Goal: Task Accomplishment & Management: Use online tool/utility

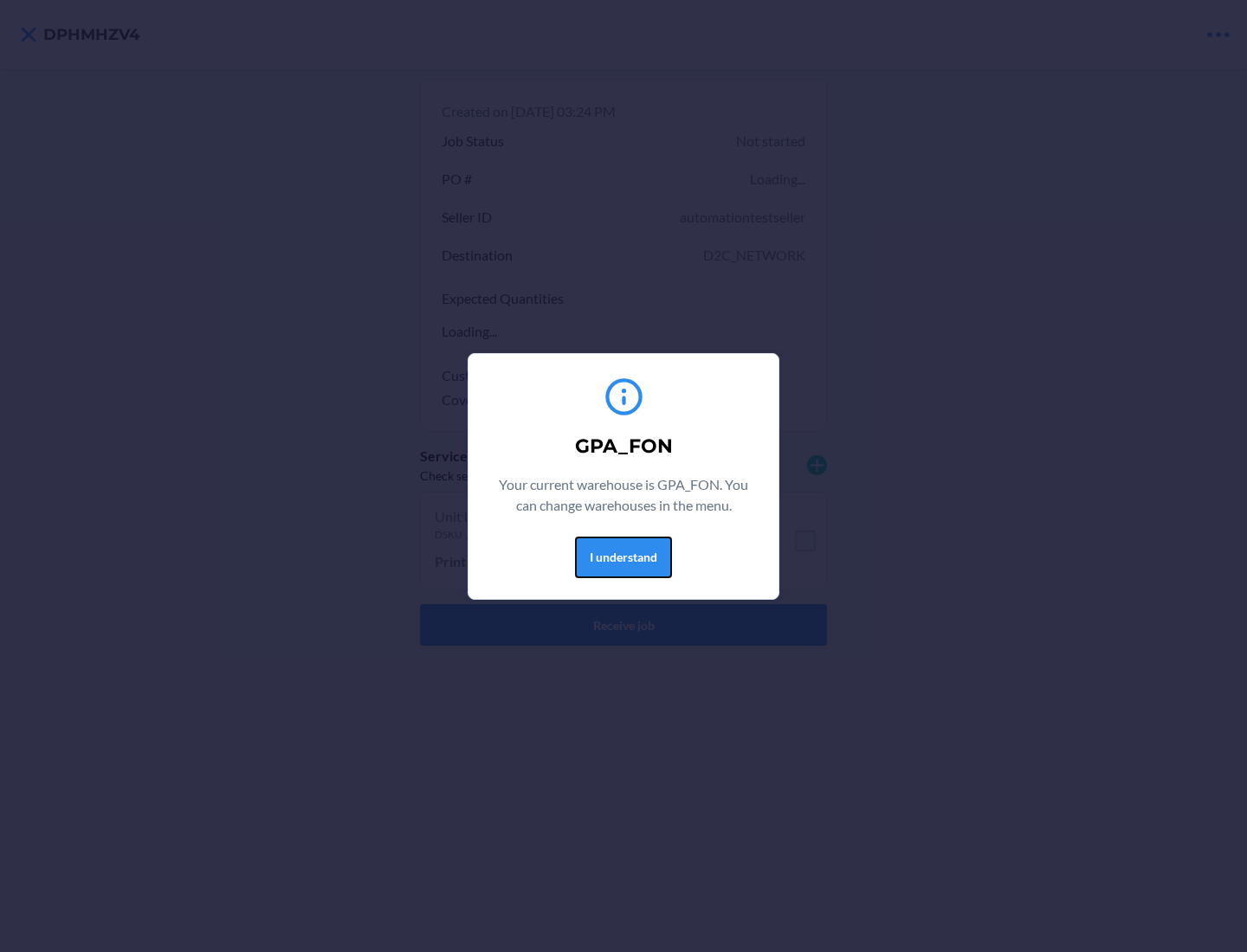
click at [623, 556] on button "I understand" at bounding box center [624, 557] width 97 height 41
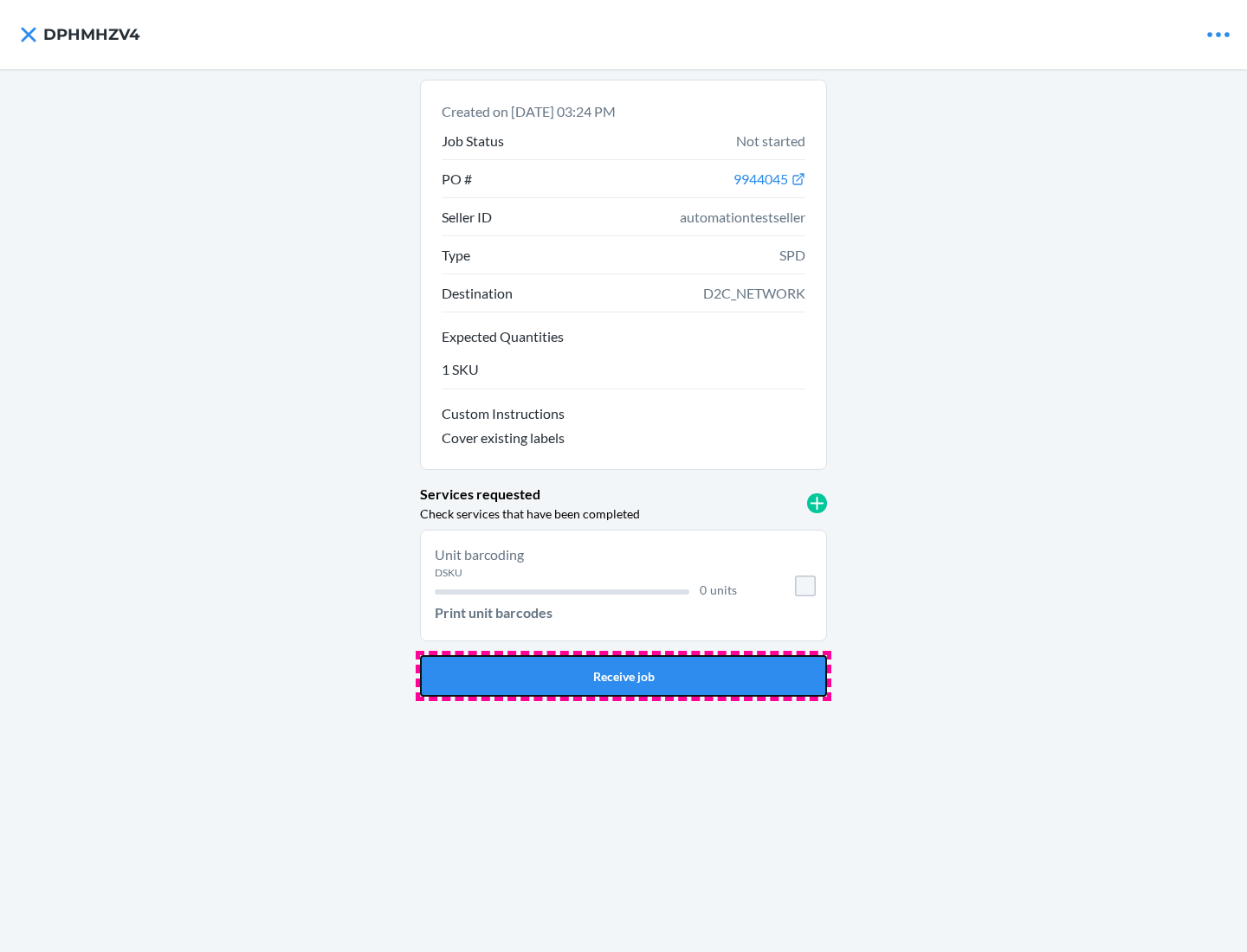
click at [624, 675] on button "Receive job" at bounding box center [623, 675] width 407 height 41
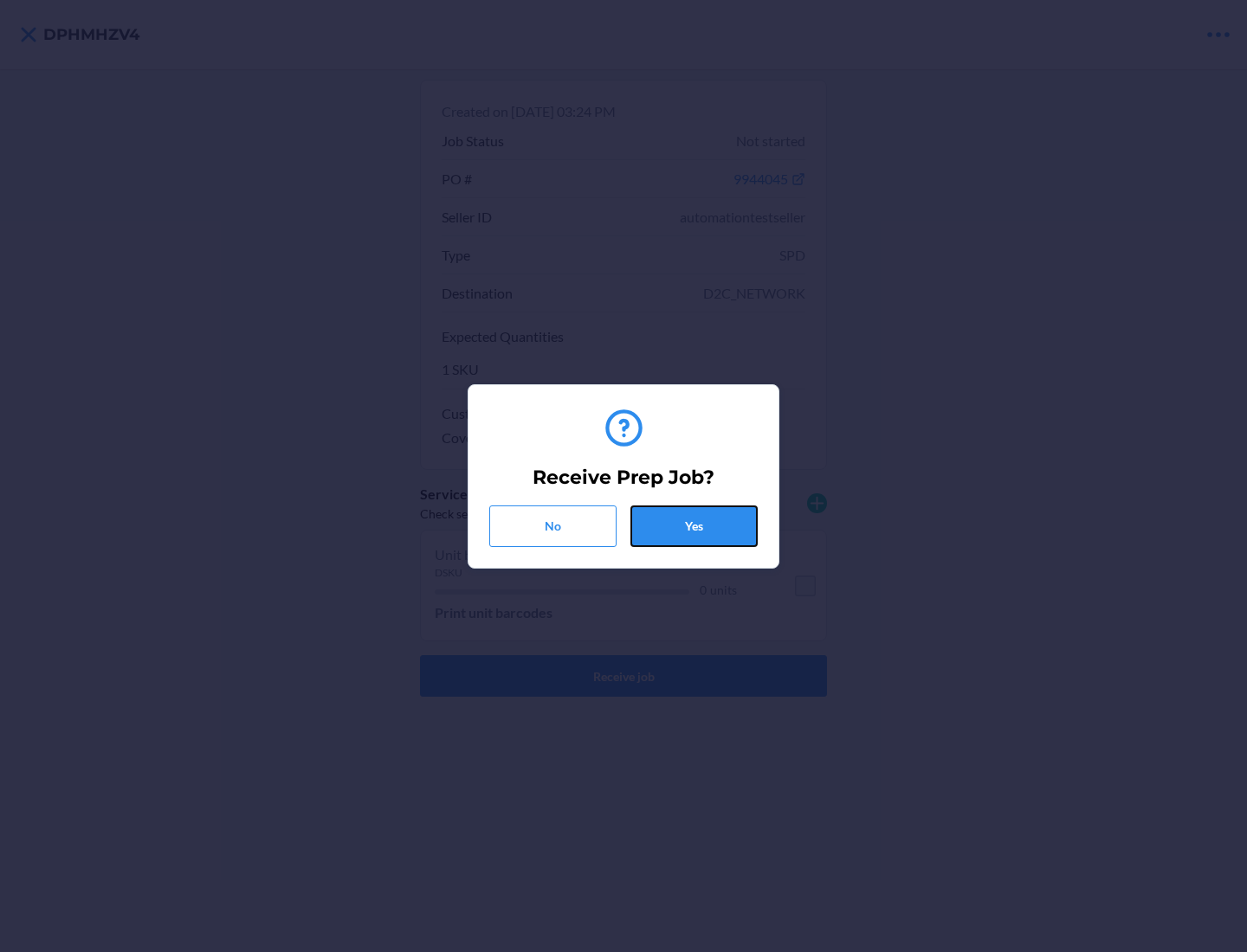
click at [693, 526] on button "Yes" at bounding box center [693, 526] width 127 height 41
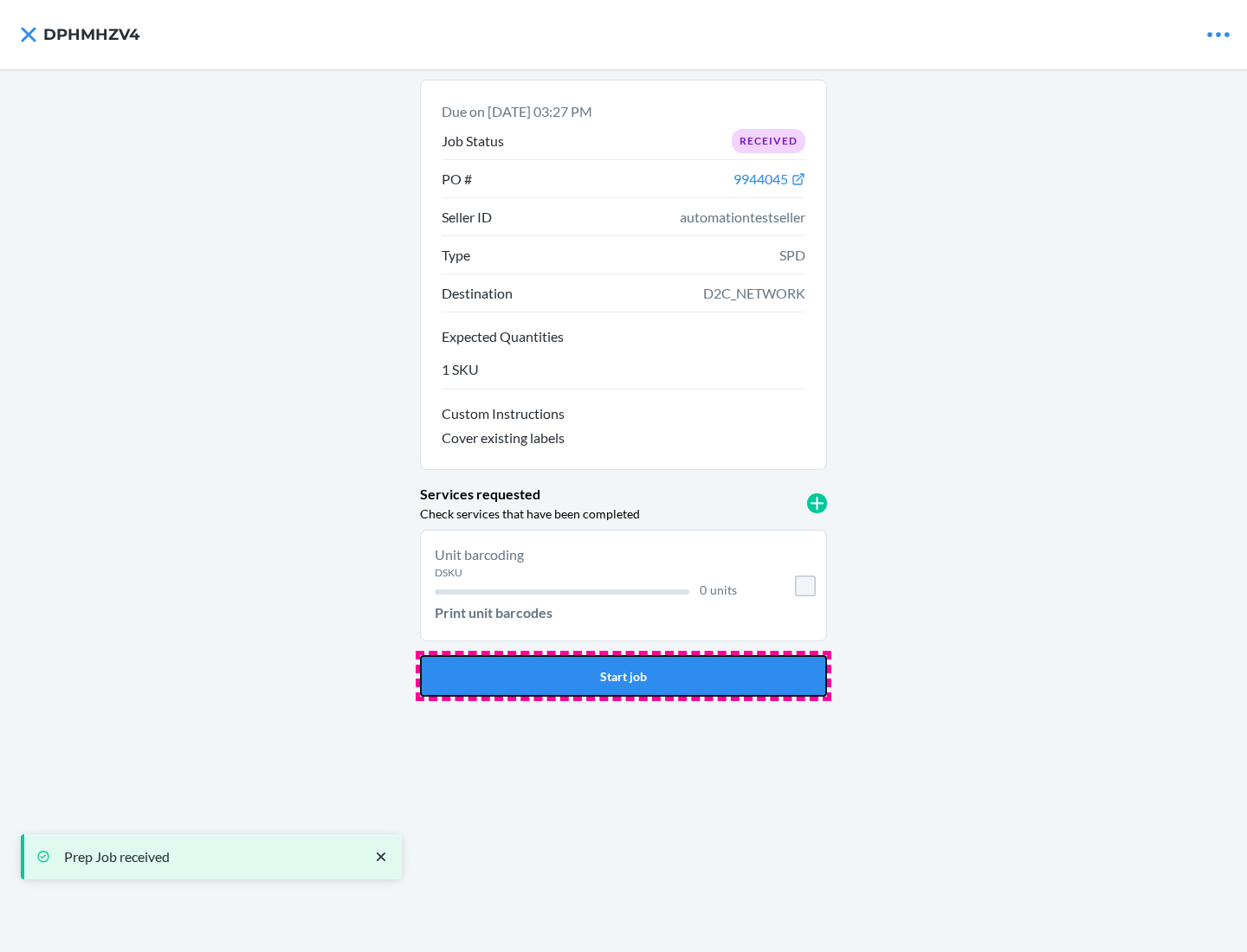
click at [624, 675] on button "Start job" at bounding box center [623, 675] width 407 height 41
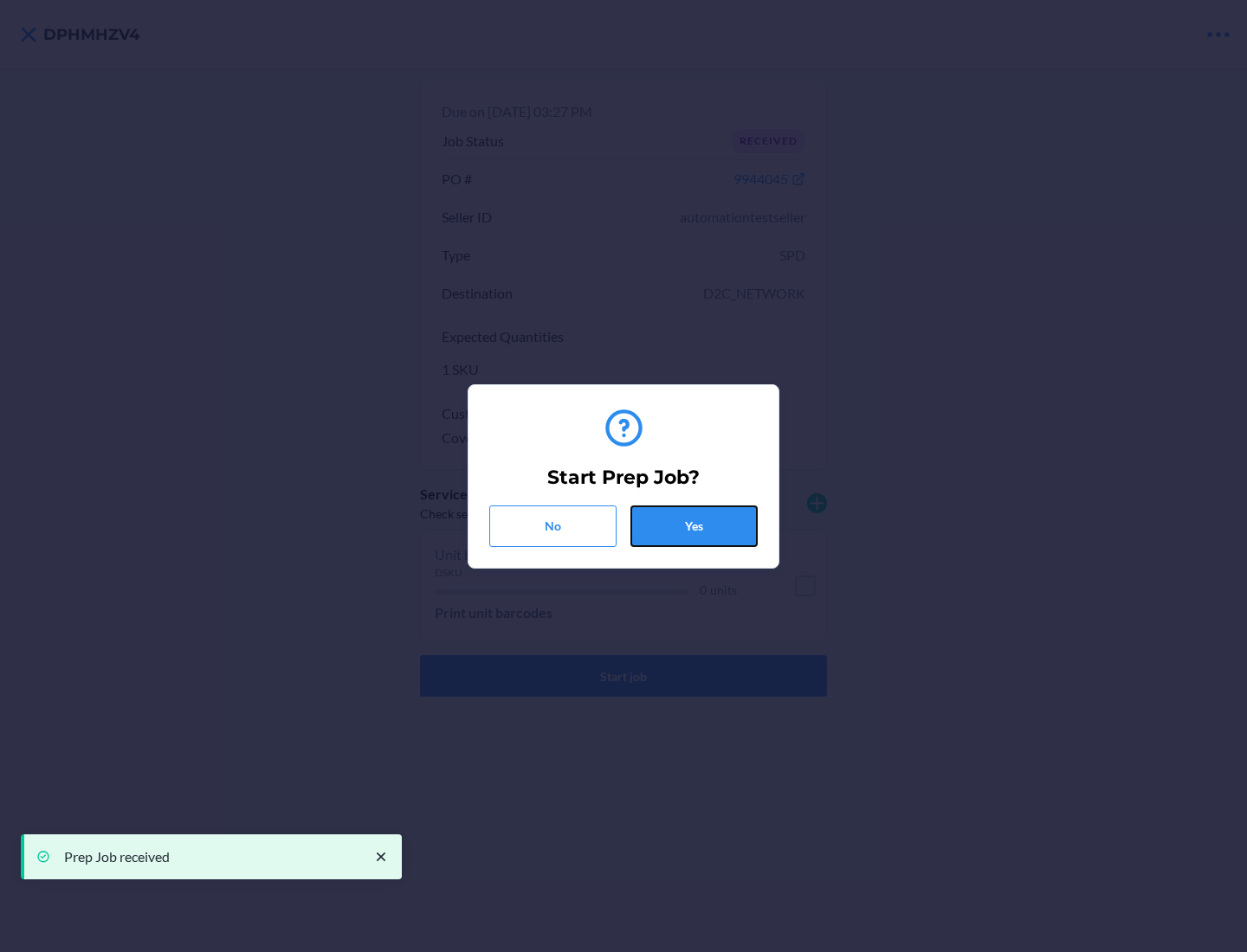
click at [693, 526] on button "Yes" at bounding box center [693, 526] width 127 height 41
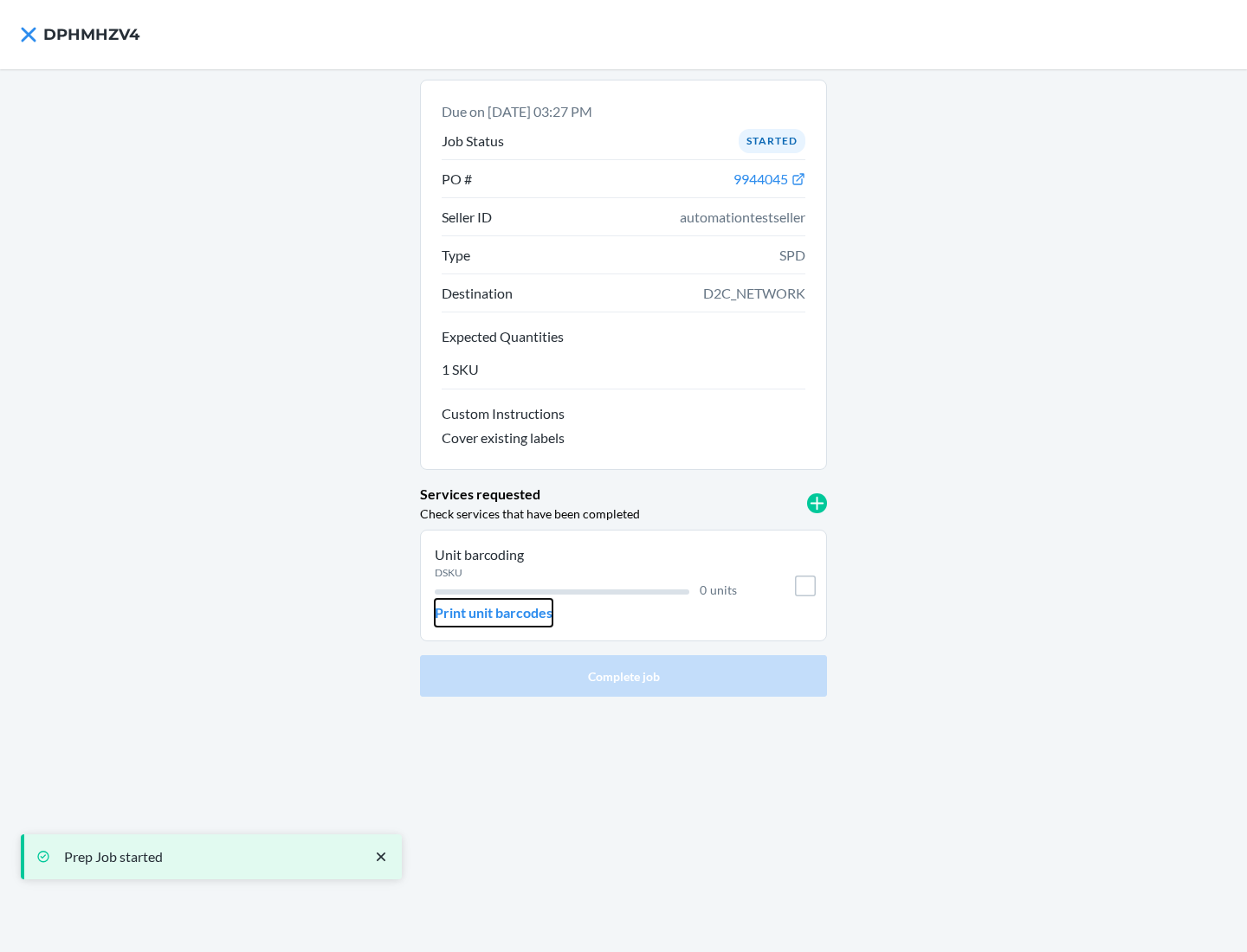
click at [493, 612] on p "Print unit barcodes" at bounding box center [493, 612] width 118 height 21
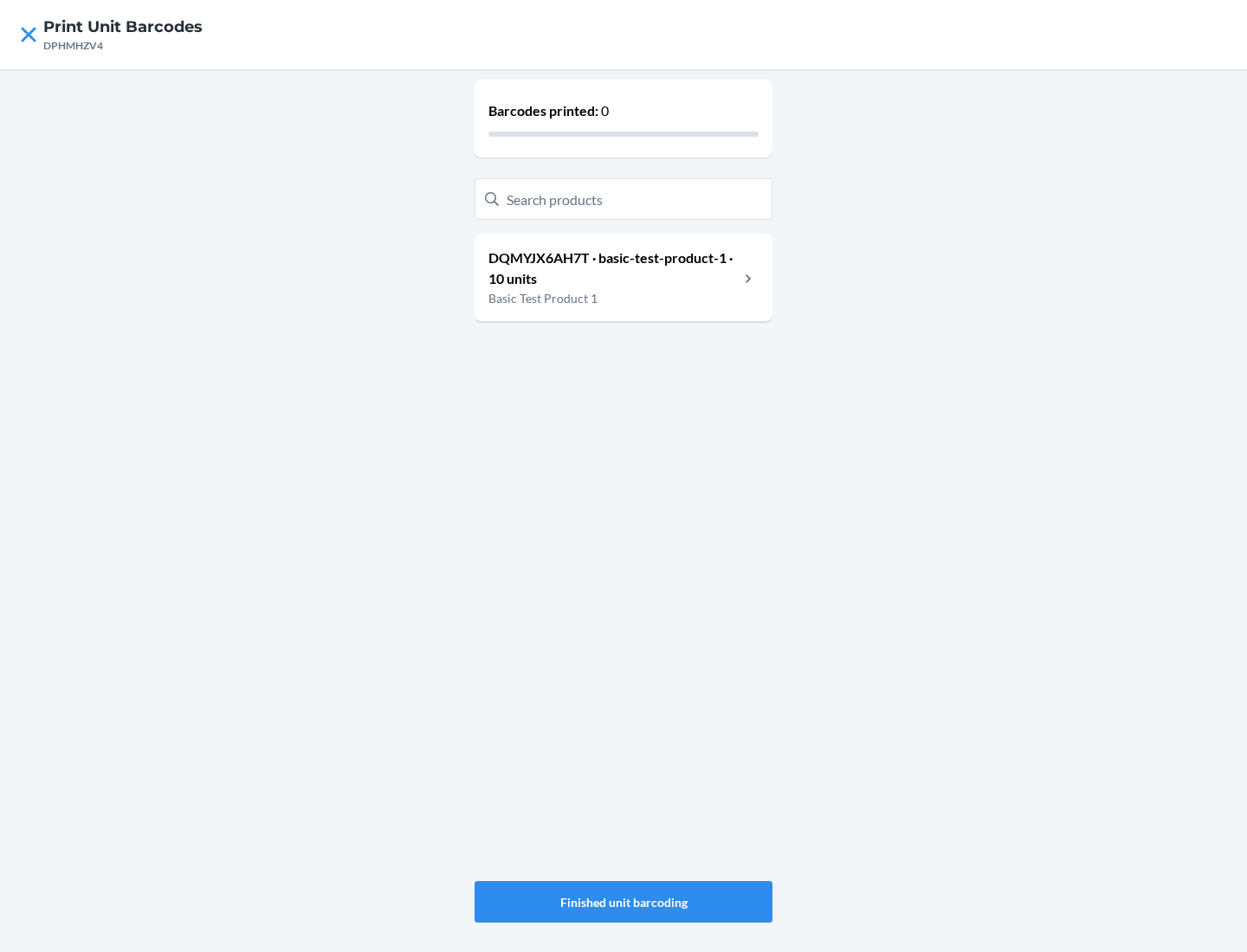
click at [123, 27] on h4 "Print Unit Barcodes" at bounding box center [123, 27] width 160 height 23
click at [613, 268] on p "DQMYJX6AH7T · basic-test-product-1 · 10 units" at bounding box center [614, 268] width 250 height 41
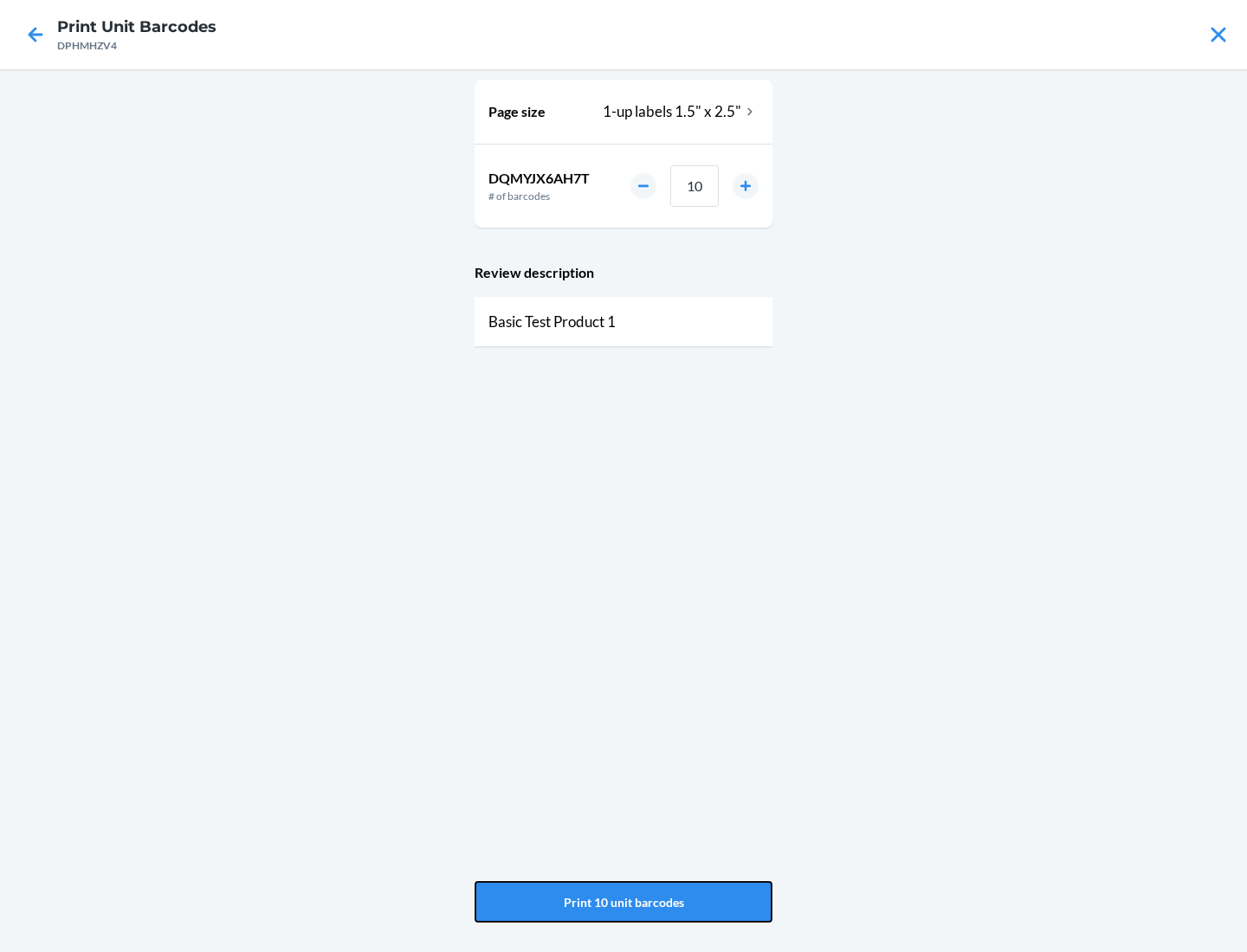
click at [624, 902] on button "Print 10 unit barcodes" at bounding box center [624, 902] width 297 height 41
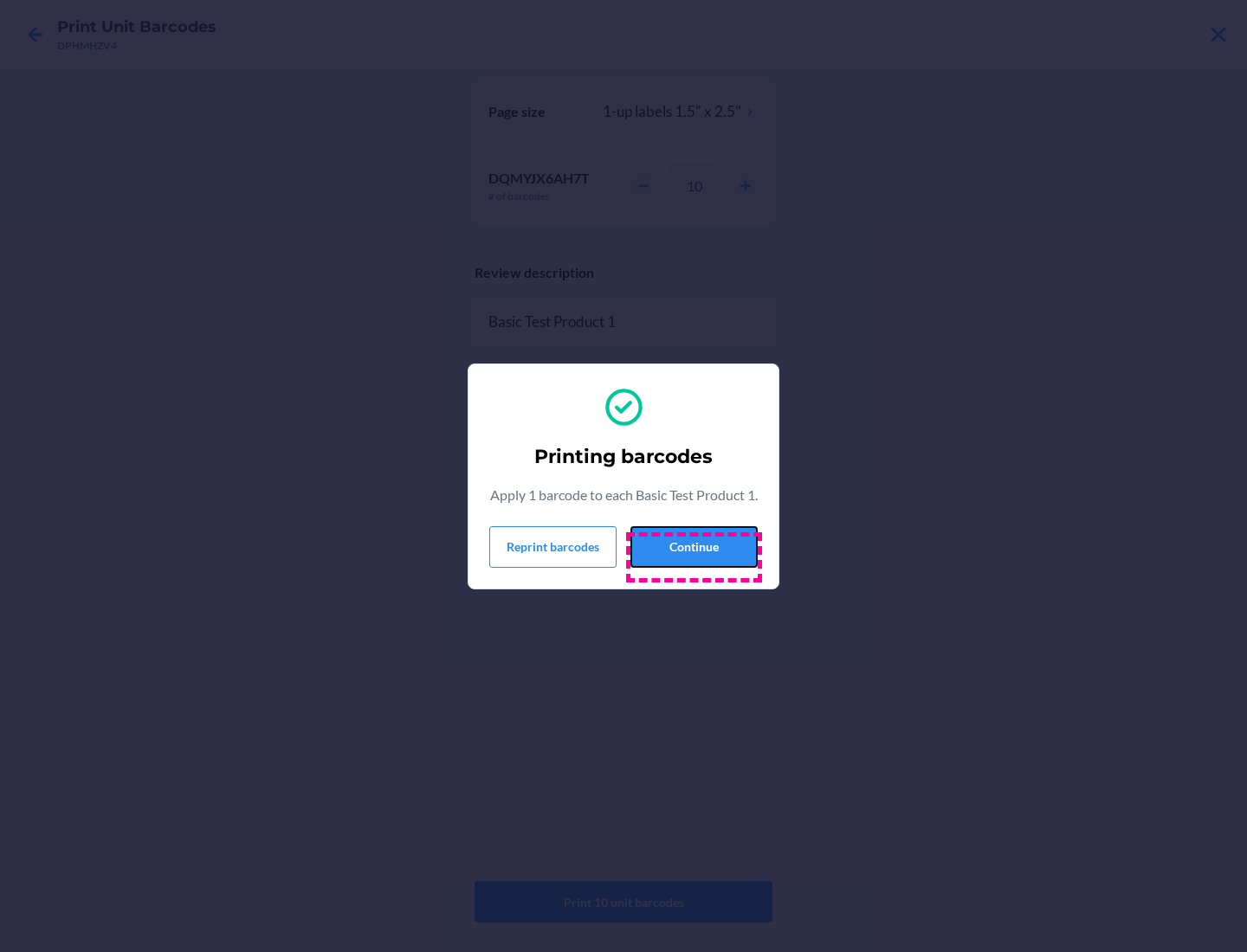
click at [693, 556] on button "Continue" at bounding box center [693, 546] width 127 height 41
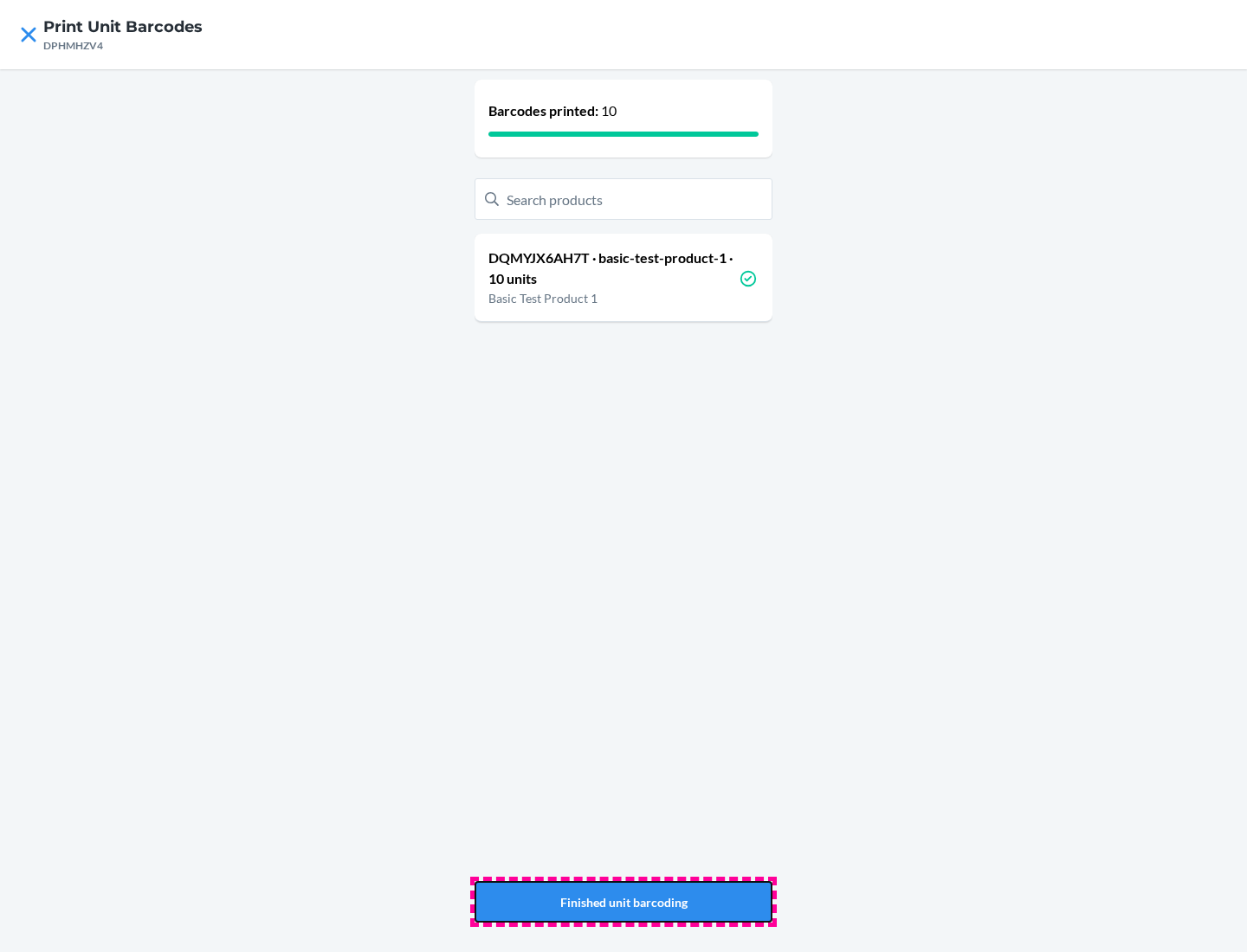
click at [624, 902] on button "Finished unit barcoding" at bounding box center [624, 902] width 297 height 41
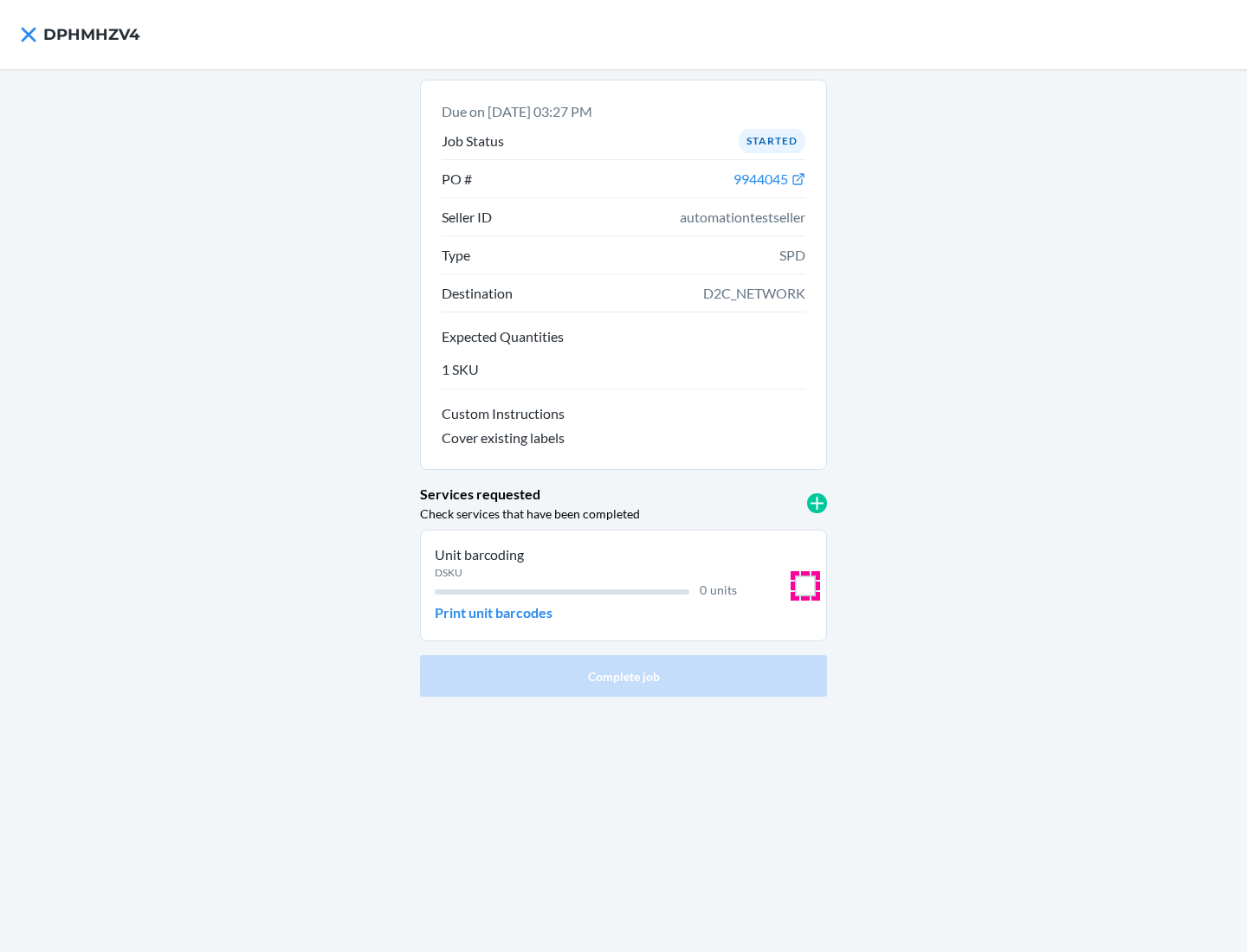
click at [805, 585] on input "checkbox" at bounding box center [805, 585] width 21 height 21
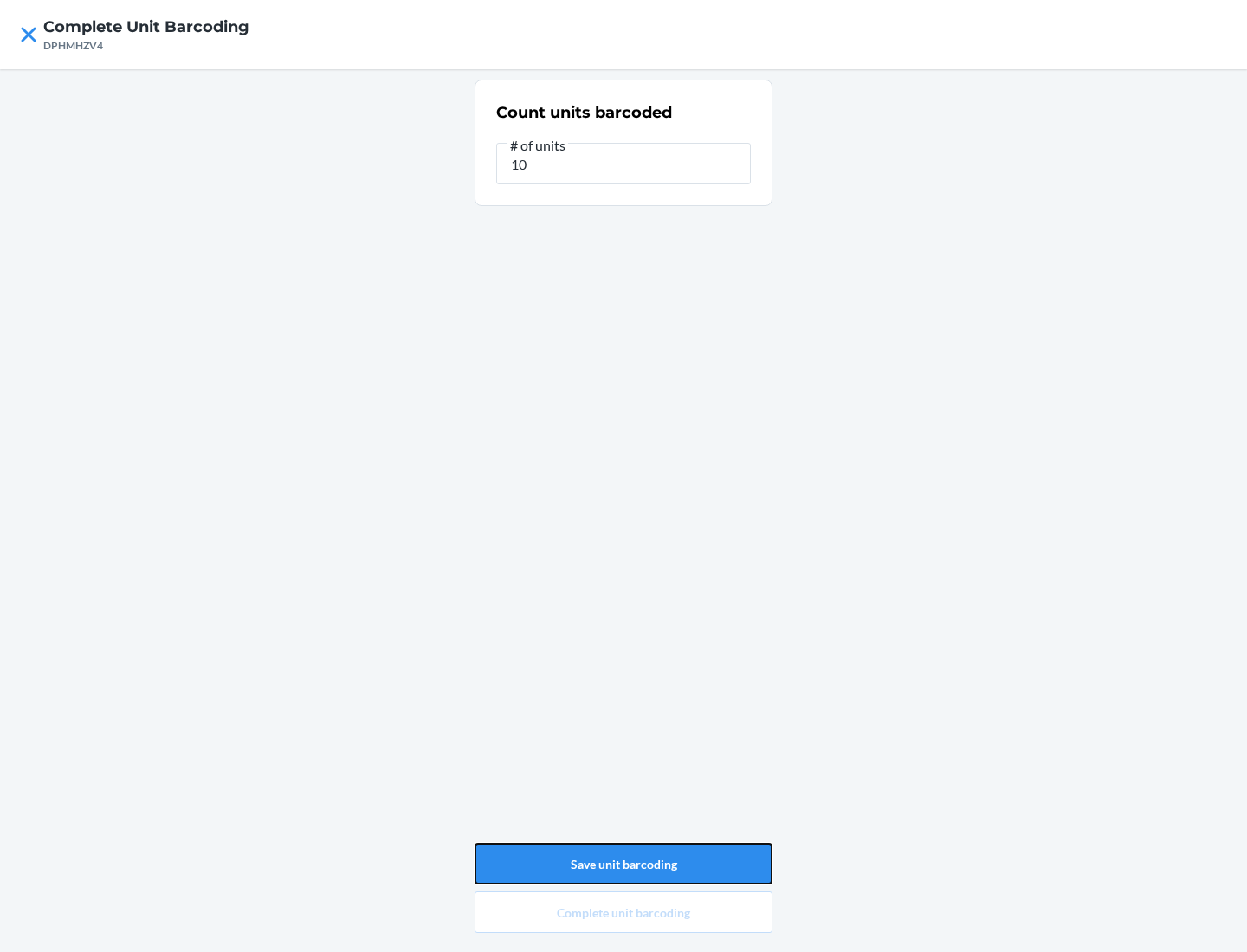
click at [624, 863] on button "Save unit barcoding" at bounding box center [624, 863] width 297 height 41
type input "0"
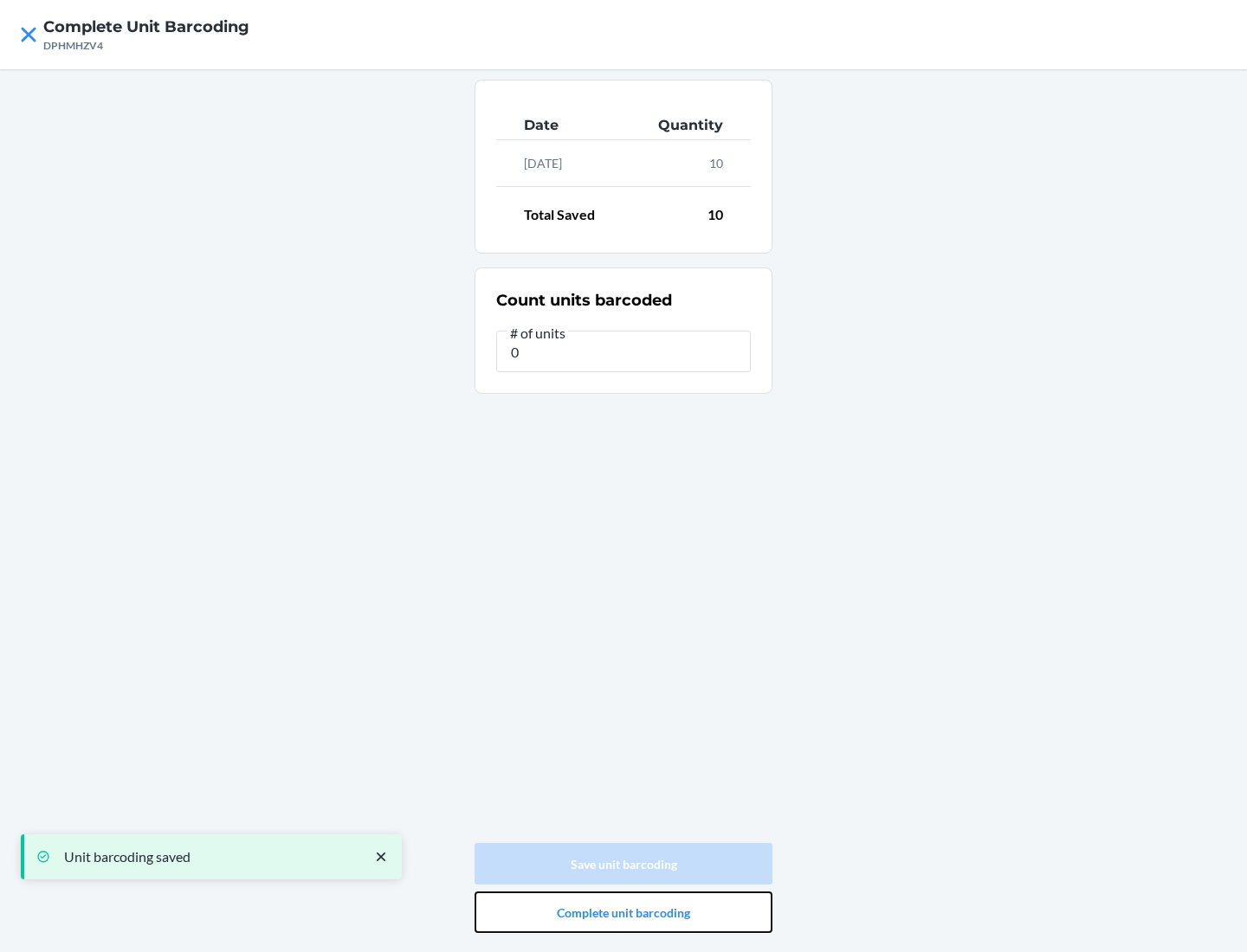
click at [624, 912] on button "Complete unit barcoding" at bounding box center [624, 912] width 297 height 41
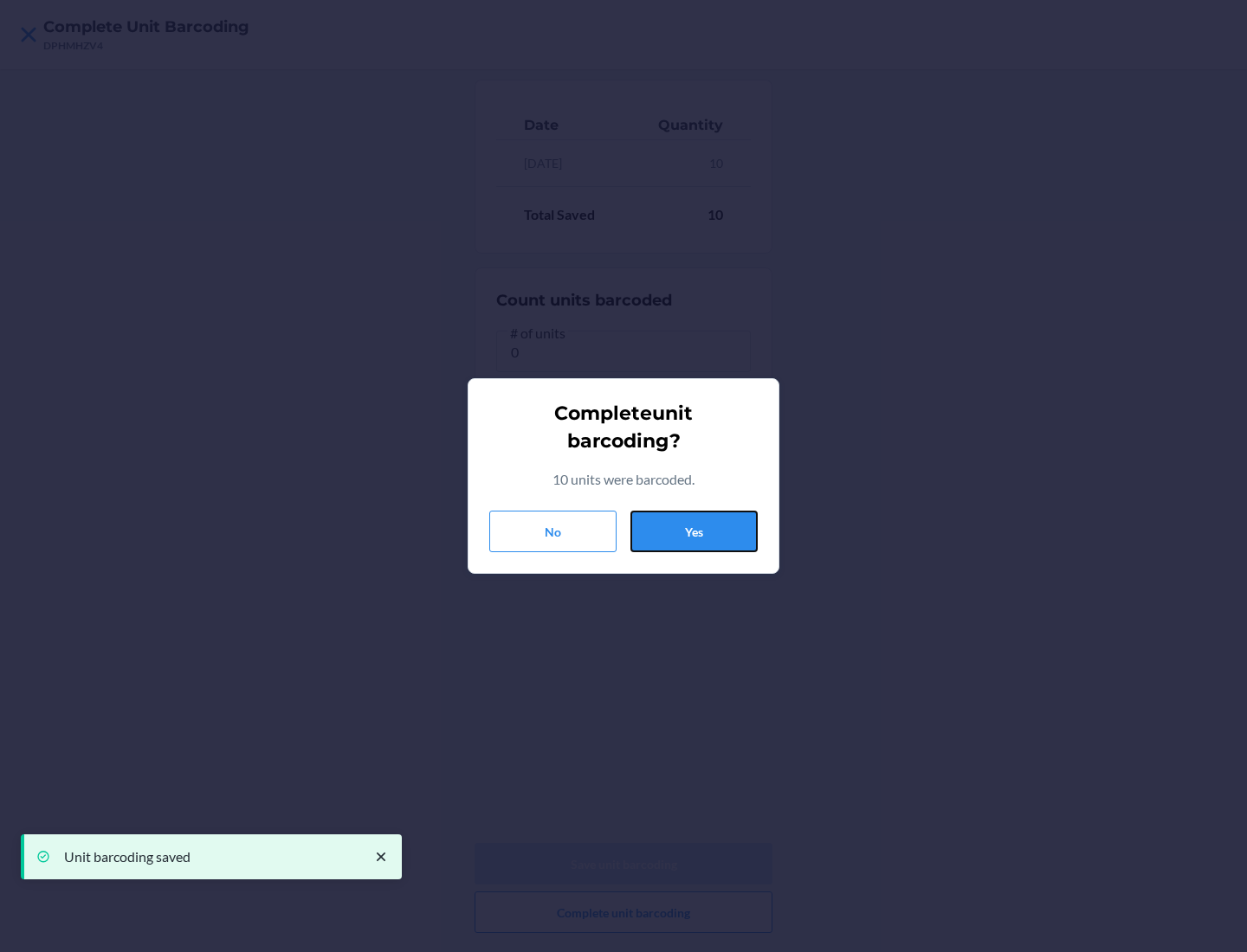
click at [693, 532] on button "Yes" at bounding box center [693, 532] width 127 height 41
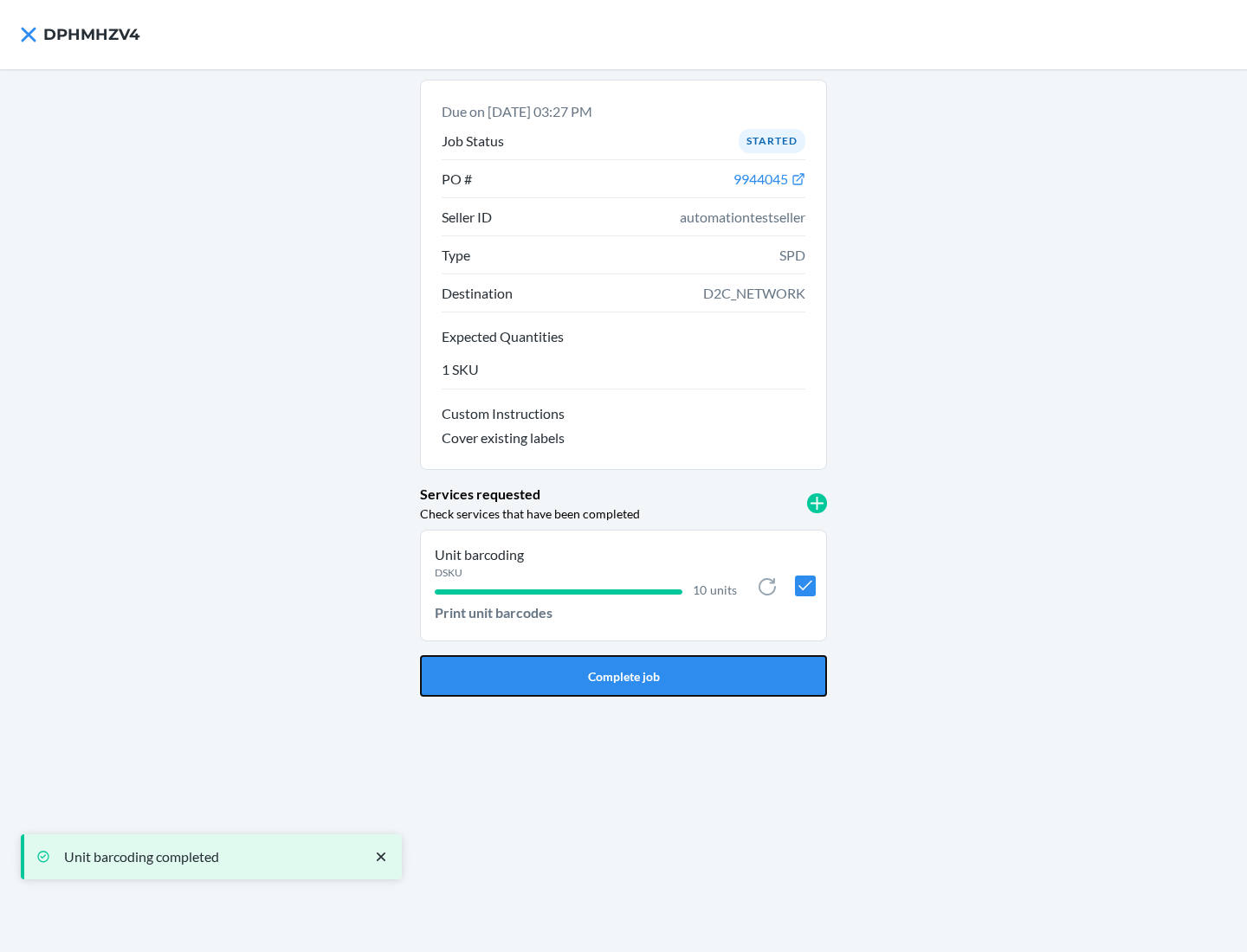
click at [624, 675] on button "Complete job" at bounding box center [623, 675] width 407 height 41
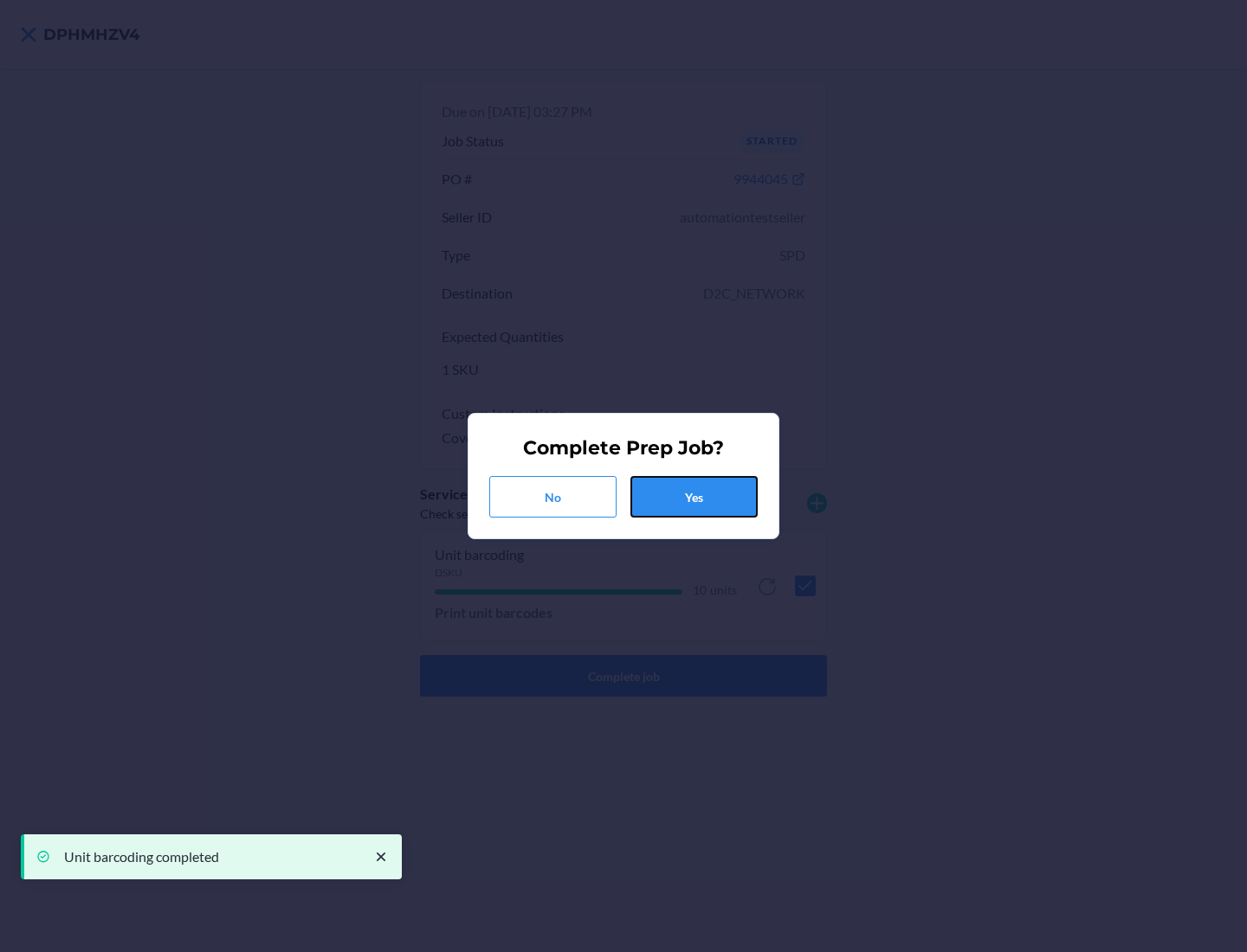
click at [693, 497] on button "Yes" at bounding box center [693, 496] width 127 height 41
